Goal: Complete application form

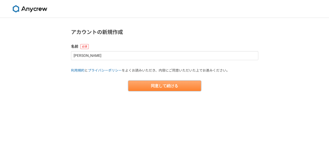
click at [154, 85] on button "同意して続ける" at bounding box center [164, 86] width 73 height 10
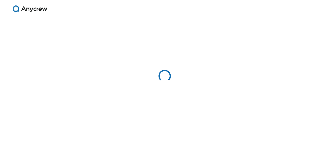
select select "13"
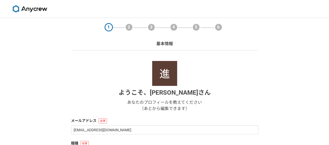
click at [108, 84] on div "ようこそ、 [PERSON_NAME] あなたのプロフィールを教えてください （あとから編集できます）" at bounding box center [164, 86] width 187 height 51
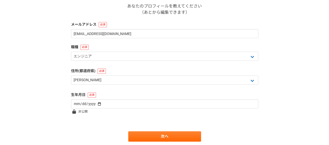
scroll to position [104, 0]
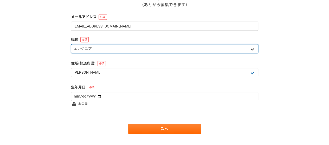
click at [113, 52] on select "エンジニア デザイナー ライター 営業 マーケティング 企画・事業開発 バックオフィス その他" at bounding box center [164, 48] width 187 height 9
select select "5"
click at [71, 44] on select "エンジニア デザイナー ライター 営業 マーケティング 企画・事業開発 バックオフィス その他" at bounding box center [164, 48] width 187 height 9
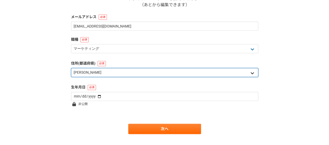
click at [88, 74] on select "北海道 [GEOGRAPHIC_DATA] [GEOGRAPHIC_DATA] [PERSON_NAME][GEOGRAPHIC_DATA] [PERSON_…" at bounding box center [164, 72] width 187 height 9
select select "30"
click at [71, 68] on select "北海道 [GEOGRAPHIC_DATA] [GEOGRAPHIC_DATA] [PERSON_NAME][GEOGRAPHIC_DATA] [PERSON_…" at bounding box center [164, 72] width 187 height 9
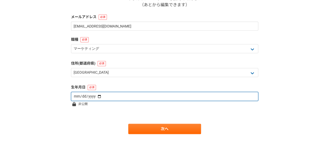
click at [78, 96] on input "date" at bounding box center [164, 96] width 187 height 9
type input "[DATE]"
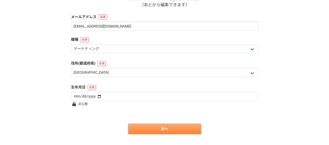
click at [149, 130] on link "次へ" at bounding box center [164, 129] width 73 height 10
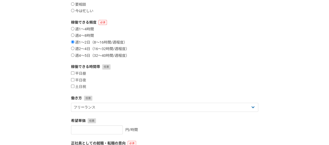
scroll to position [83, 0]
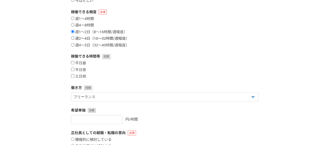
click at [72, 38] on input "週2〜4日（16〜32時間/週程度）" at bounding box center [72, 37] width 3 height 3
radio input "true"
click at [71, 64] on input "平日昼" at bounding box center [72, 62] width 3 height 3
checkbox input "true"
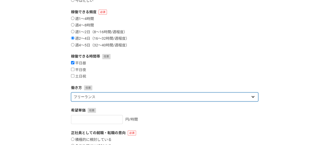
click at [75, 98] on select "フリーランス 副業 その他" at bounding box center [164, 96] width 187 height 9
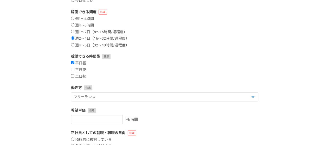
click at [50, 99] on div "1 2 3 4 5 6 案件への意欲・稼働頻度 案件への意欲 是非受けたい 要相談 今は忙しい 稼働できる頻度 週1〜4時間 週4〜8時間 週1〜2日（8〜1…" at bounding box center [164, 72] width 329 height 274
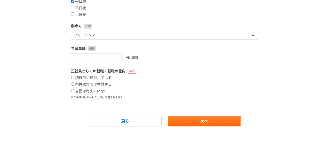
scroll to position [145, 0]
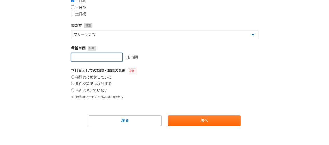
click at [103, 57] on input "number" at bounding box center [97, 57] width 52 height 9
type input "[DATE]"
click at [54, 96] on div "1 2 3 4 5 6 案件への意欲・稼働頻度 案件への意欲 是非受けたい 要相談 今は忙しい 稼働できる頻度 週1〜4時間 週4〜8時間 週1〜2日（8〜1…" at bounding box center [164, 9] width 329 height 274
click at [72, 91] on input "当面は考えていない" at bounding box center [72, 90] width 3 height 3
radio input "true"
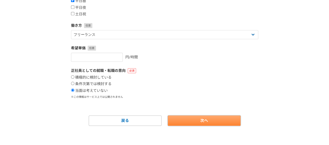
click at [185, 119] on link "次へ" at bounding box center [204, 121] width 73 height 10
select select
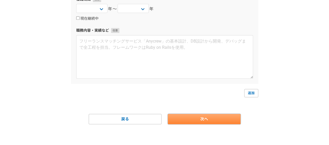
scroll to position [0, 0]
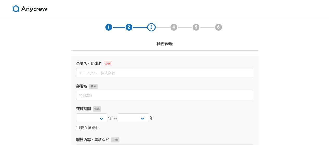
click at [51, 69] on div "1 2 3 4 5 6 職務経歴 企業名・団体名 部署名 在籍期間 [DATE] [DATE] [DATE] [DATE] [DATE] [DATE] [DA…" at bounding box center [164, 136] width 329 height 237
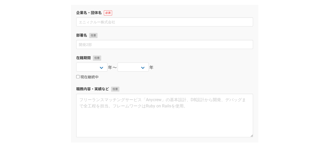
scroll to position [52, 0]
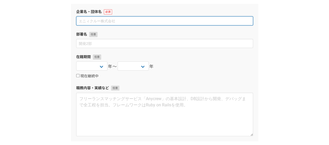
click at [116, 21] on input at bounding box center [164, 20] width 177 height 9
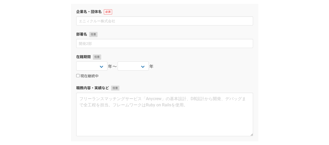
click at [59, 69] on div "1 2 3 4 5 6 職務経歴 企業名・団体名 部署名 在籍期間 [DATE] [DATE] [DATE] [DATE] [DATE] [DATE] [DA…" at bounding box center [164, 84] width 329 height 237
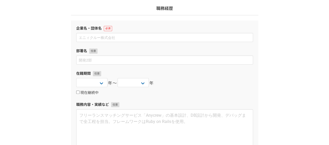
scroll to position [34, 0]
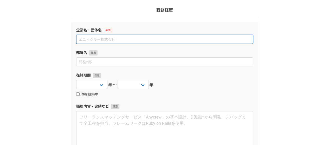
click at [125, 42] on input at bounding box center [164, 39] width 177 height 9
type input "k"
type input "株式会社マーケットラボ"
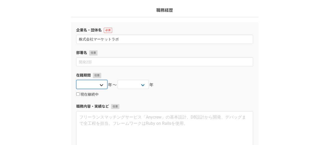
click at [86, 84] on select "[DATE] [DATE] [DATE] [DATE] [DATE] [DATE] [DATE] [DATE] [DATE] [DATE] [DATE] [D…" at bounding box center [91, 84] width 31 height 9
select select "[DATE]"
click at [76, 80] on select "[DATE] [DATE] [DATE] [DATE] [DATE] [DATE] [DATE] [DATE] [DATE] [DATE] [DATE] [D…" at bounding box center [91, 84] width 31 height 9
click at [78, 94] on input "現在継続中" at bounding box center [77, 93] width 3 height 3
checkbox input "true"
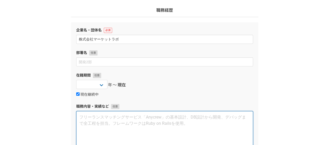
click at [102, 124] on textarea at bounding box center [164, 133] width 177 height 44
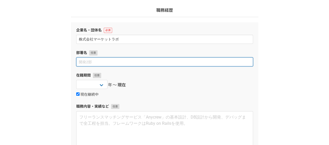
click at [102, 63] on input at bounding box center [164, 61] width 177 height 9
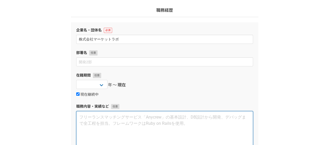
click at [122, 134] on textarea at bounding box center [164, 133] width 177 height 44
type textarea "a"
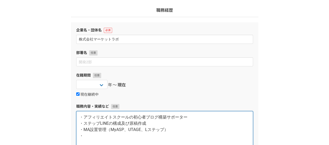
click at [122, 134] on textarea "・アフィリエイトスクールの初心者ブログ構築サポーター ・ステップLINEの構成及び原稿作成 ・MA設置管理（MyASP、UTAGE、Lステップ） ・" at bounding box center [164, 133] width 177 height 44
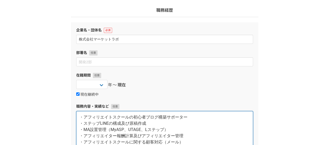
type textarea "・アフィリエイトスクールの初心者ブログ構築サポーター ・ステップLINEの構成及び原稿作成 ・MA設置管理（MyASP、UTAGE、Lステップ） ・アフィリエ…"
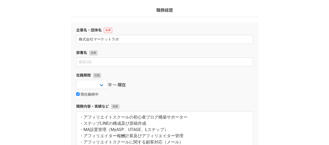
click at [193, 99] on div "企業名・団体名 株式会社マーケットラボ 部署名 在籍期間 [DATE] [DATE] [DATE] [DATE] [DATE] [DATE] [DATE] […" at bounding box center [164, 90] width 187 height 137
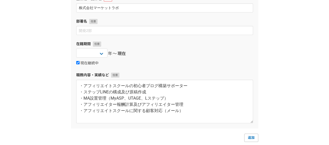
scroll to position [96, 0]
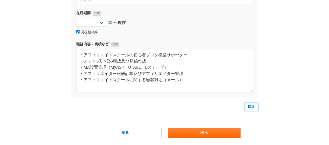
click at [250, 109] on link "追加" at bounding box center [251, 107] width 14 height 8
select select
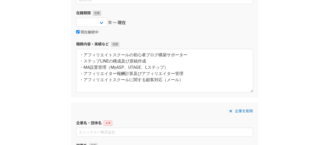
click at [26, 101] on div "1 2 3 4 5 6 職務経歴 企業名・団体名 株式会社マーケットラボ 部署名 在籍期間 [DATE] [DATE] [DATE] [DATE] [DATE…" at bounding box center [164, 118] width 329 height 392
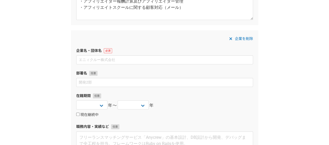
scroll to position [169, 0]
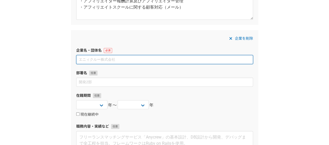
click at [109, 59] on input at bounding box center [164, 59] width 177 height 9
type input "一般社団法人BSTO"
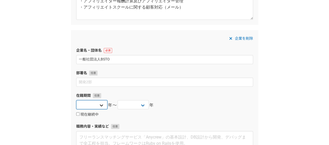
click at [93, 104] on select "[DATE] [DATE] [DATE] [DATE] [DATE] [DATE] [DATE] [DATE] [DATE] [DATE] [DATE] [D…" at bounding box center [91, 104] width 31 height 9
select select "[DATE]"
click at [76, 100] on select "[DATE] [DATE] [DATE] [DATE] [DATE] [DATE] [DATE] [DATE] [DATE] [DATE] [DATE] [D…" at bounding box center [91, 104] width 31 height 9
click at [124, 99] on div "在籍期間 [DATE] [DATE] [DATE] [DATE] [DATE] [DATE] [DATE] [DATE] [DATE] [DATE] [DAT…" at bounding box center [164, 105] width 177 height 25
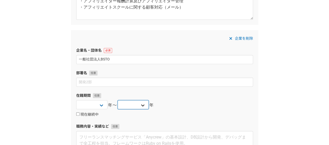
click at [130, 106] on select "[DATE] [DATE] [DATE] [DATE] [DATE] [DATE] [DATE] [DATE] [DATE] [DATE] [DATE] [D…" at bounding box center [132, 104] width 31 height 9
click at [87, 113] on label "現在継続中" at bounding box center [87, 114] width 22 height 5
click at [79, 113] on input "現在継続中" at bounding box center [77, 113] width 3 height 3
checkbox input "true"
click at [54, 110] on div "1 2 3 4 5 6 職務経歴 企業名・団体名 株式会社マーケットラボ 部署名 在籍期間 [DATE] [DATE] [DATE] [DATE] [DATE…" at bounding box center [164, 45] width 329 height 392
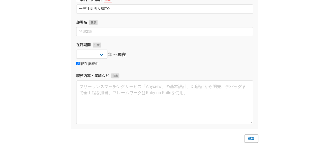
scroll to position [231, 0]
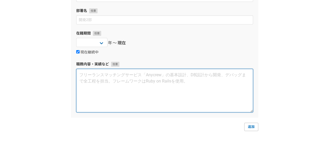
click at [154, 84] on textarea at bounding box center [164, 91] width 177 height 44
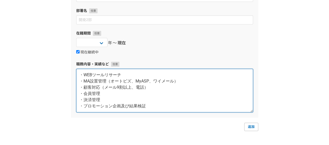
click at [83, 105] on textarea "・WEBツールリサーチ ・MA設置管理（オートビズ、MyASP、ワイメール） ・顧客対応（メール9割以上、電話） ・会員管理 ・決済管理 ・プロモーション企画…" at bounding box center [164, 91] width 177 height 44
click at [160, 106] on textarea "・WEBツールリサーチ ・MA設置管理（オートビズ、MyASP、ワイメール） ・顧客対応（メール9割以上、電話） ・会員管理 ・決済管理 ・プロモーション企画…" at bounding box center [164, 91] width 177 height 44
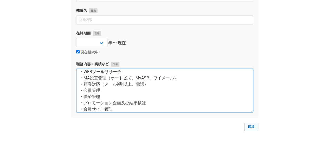
type textarea "・WEBツールリサーチ ・MA設置管理（オートビズ、MyASP、ワイメール） ・顧客対応（メール9割以上、電話） ・会員管理 ・決済管理 ・プロモーション企画…"
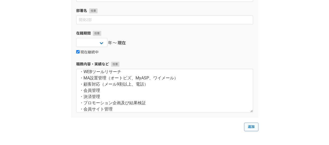
click at [248, 123] on link "追加" at bounding box center [251, 127] width 14 height 8
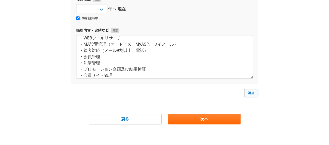
select select
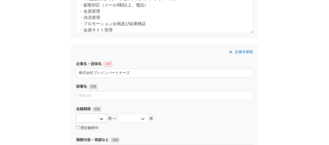
type input "株式会社ブレインパートナーズ"
click at [89, 119] on select "[DATE] [DATE] [DATE] [DATE] [DATE] [DATE] [DATE] [DATE] [DATE] [DATE] [DATE] [D…" at bounding box center [91, 118] width 31 height 9
select select "[DATE]"
click at [76, 114] on select "[DATE] [DATE] [DATE] [DATE] [DATE] [DATE] [DATE] [DATE] [DATE] [DATE] [DATE] [D…" at bounding box center [91, 118] width 31 height 9
click at [122, 116] on select "[DATE] [DATE] [DATE] [DATE] [DATE] [DATE] [DATE] [DATE] [DATE] [DATE] [DATE] [D…" at bounding box center [132, 118] width 31 height 9
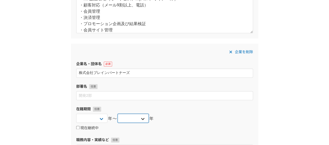
select select "[DATE]"
click at [117, 114] on select "[DATE] [DATE] [DATE] [DATE] [DATE] [DATE] [DATE] [DATE] [DATE] [DATE] [DATE] [D…" at bounding box center [132, 118] width 31 height 9
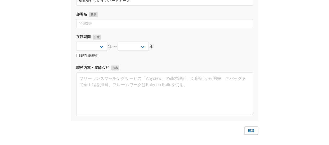
scroll to position [393, 0]
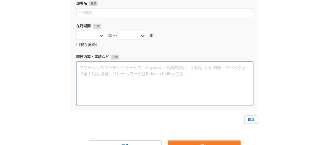
click at [123, 68] on textarea at bounding box center [164, 84] width 177 height 44
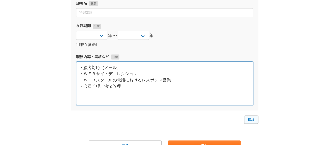
type textarea "・顧客対応（メール） ・ＷＥＢサイトディレクション ・ＷＥＢスクールの電話におけるレスポンス営業 ・会員管理、決済管理"
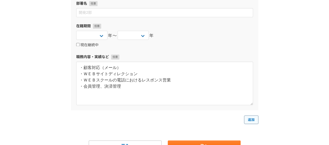
click at [248, 119] on link "追加" at bounding box center [251, 120] width 14 height 8
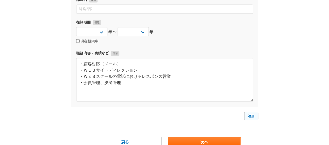
select select
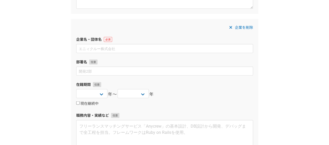
scroll to position [490, 0]
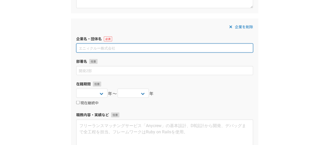
click at [108, 44] on input at bounding box center [164, 47] width 177 height 9
type input "株式会社JTEKT"
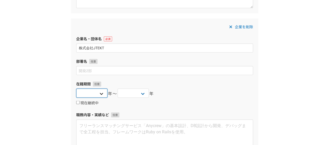
click at [97, 92] on select "[DATE] [DATE] [DATE] [DATE] [DATE] [DATE] [DATE] [DATE] [DATE] [DATE] [DATE] [D…" at bounding box center [91, 93] width 31 height 9
select select "[DATE]"
click at [76, 89] on select "[DATE] [DATE] [DATE] [DATE] [DATE] [DATE] [DATE] [DATE] [DATE] [DATE] [DATE] [D…" at bounding box center [91, 93] width 31 height 9
click at [130, 93] on select "[DATE] [DATE] [DATE] [DATE] [DATE] [DATE] [DATE] [DATE] [DATE] [DATE] [DATE] [D…" at bounding box center [132, 93] width 31 height 9
select select "[DATE]"
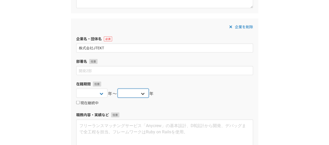
click at [117, 89] on select "[DATE] [DATE] [DATE] [DATE] [DATE] [DATE] [DATE] [DATE] [DATE] [DATE] [DATE] [D…" at bounding box center [132, 93] width 31 height 9
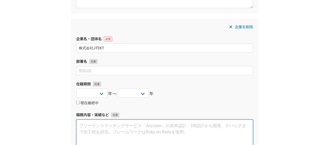
click at [110, 128] on textarea at bounding box center [164, 141] width 177 height 44
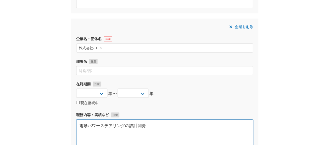
type textarea "電動パワーステアリングの設計開発"
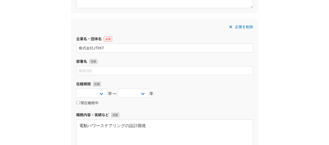
click at [243, 77] on div "企業を削除 企業名・団体名 株式会社JTEKT 部署名 在籍期間 [DATE] [DATE] [DATE] [DATE] [DATE] [DATE] [DAT…" at bounding box center [164, 93] width 187 height 150
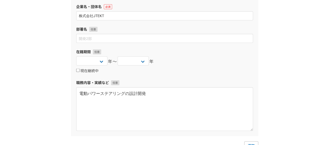
scroll to position [574, 0]
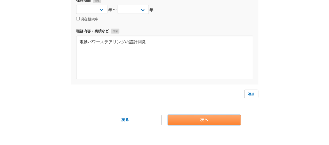
click at [201, 116] on link "次へ" at bounding box center [204, 120] width 73 height 10
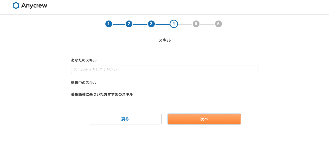
scroll to position [0, 0]
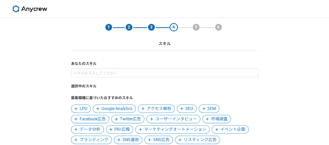
click at [52, 87] on div "1 2 3 4 5 6 スキル あなたのスキル 選択中のスキル 募集職種に基づいたおすすめのスキル LPO Google Analytics アクセス解析 S…" at bounding box center [164, 110] width 329 height 184
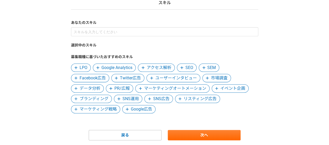
scroll to position [52, 0]
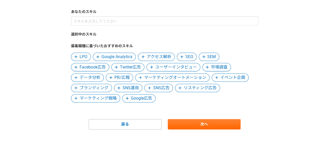
click at [83, 58] on span "LPO" at bounding box center [83, 57] width 8 height 6
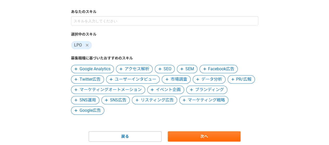
click at [137, 70] on span "アクセス解析" at bounding box center [136, 69] width 25 height 6
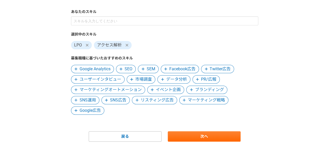
click at [128, 70] on span "SEO" at bounding box center [128, 69] width 8 height 6
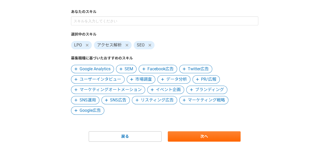
click at [128, 70] on span "SEM" at bounding box center [128, 69] width 9 height 6
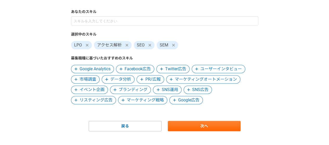
click at [108, 71] on span "Google Analytics" at bounding box center [94, 69] width 31 height 6
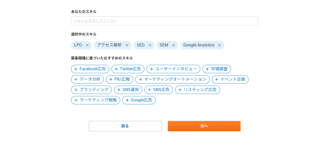
click at [144, 76] on span "マーケティングオートメーション" at bounding box center [175, 79] width 62 height 6
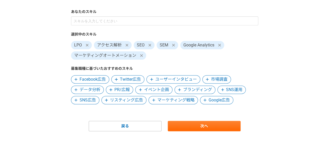
click at [162, 102] on span "マーケティング戦略" at bounding box center [175, 100] width 37 height 6
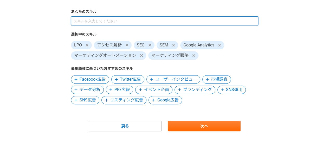
click at [168, 22] on input at bounding box center [164, 20] width 187 height 9
type input "コピー"
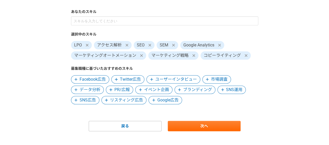
click at [168, 101] on span "Google広告" at bounding box center [167, 100] width 21 height 6
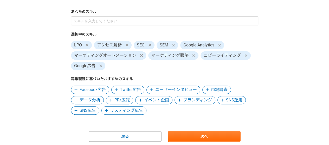
click at [135, 108] on span "リスティング広告" at bounding box center [126, 111] width 33 height 6
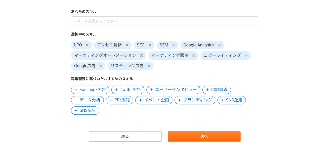
click at [100, 66] on icon at bounding box center [100, 66] width 3 height 4
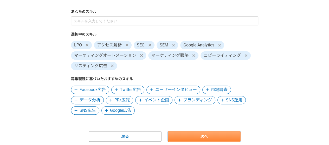
click at [190, 134] on link "次へ" at bounding box center [204, 136] width 73 height 10
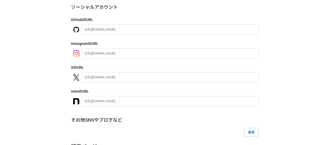
scroll to position [0, 0]
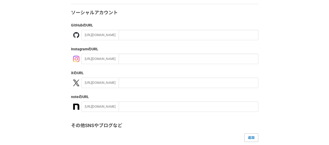
scroll to position [36, 0]
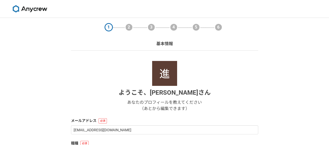
select select "13"
click at [77, 87] on div "ようこそ、 [PERSON_NAME] あなたのプロフィールを教えてください （あとから編集できます）" at bounding box center [164, 86] width 187 height 51
